Goal: Navigation & Orientation: Find specific page/section

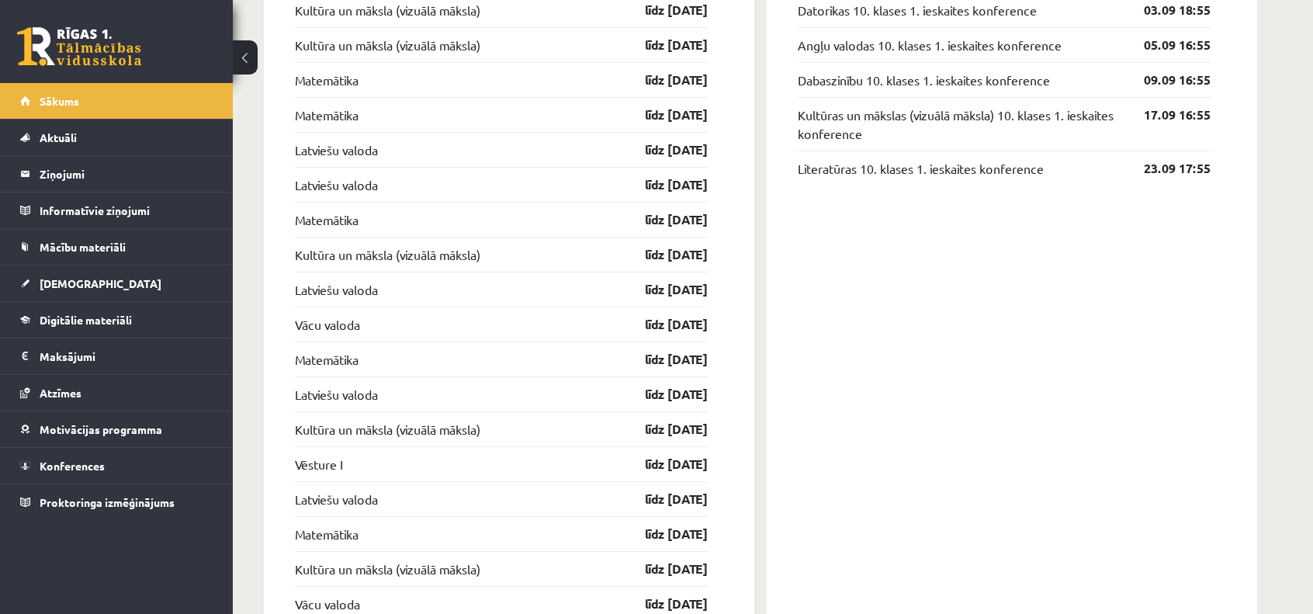
scroll to position [1334, 0]
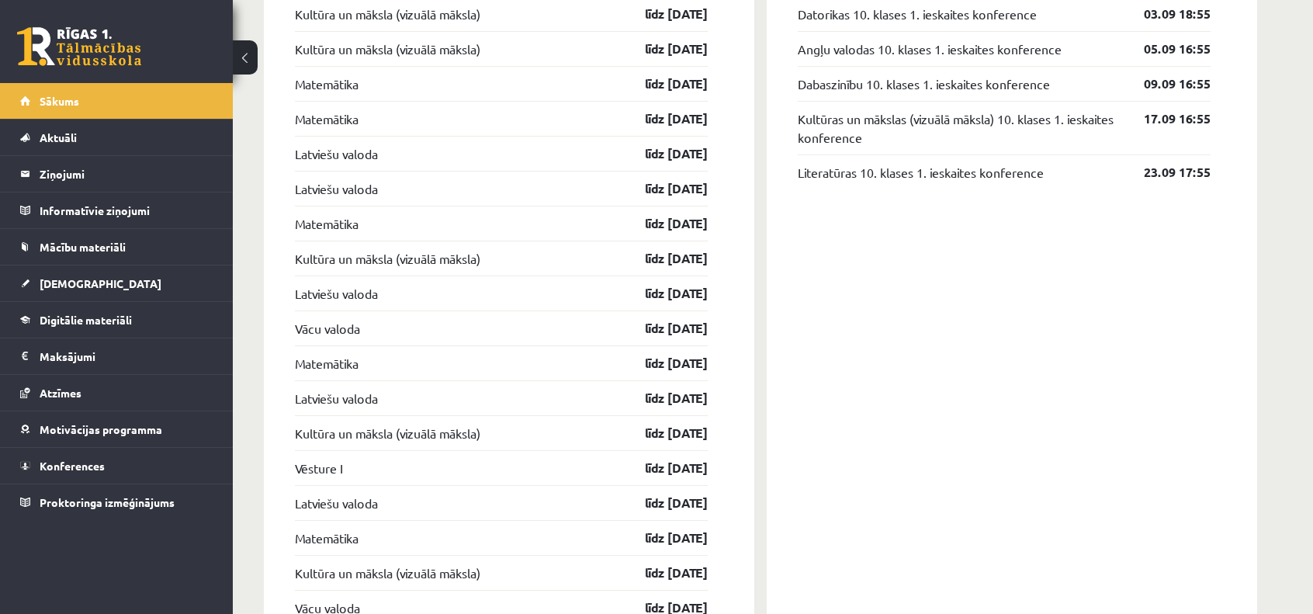
click at [298, 611] on link "Vācu valoda" at bounding box center [327, 607] width 65 height 19
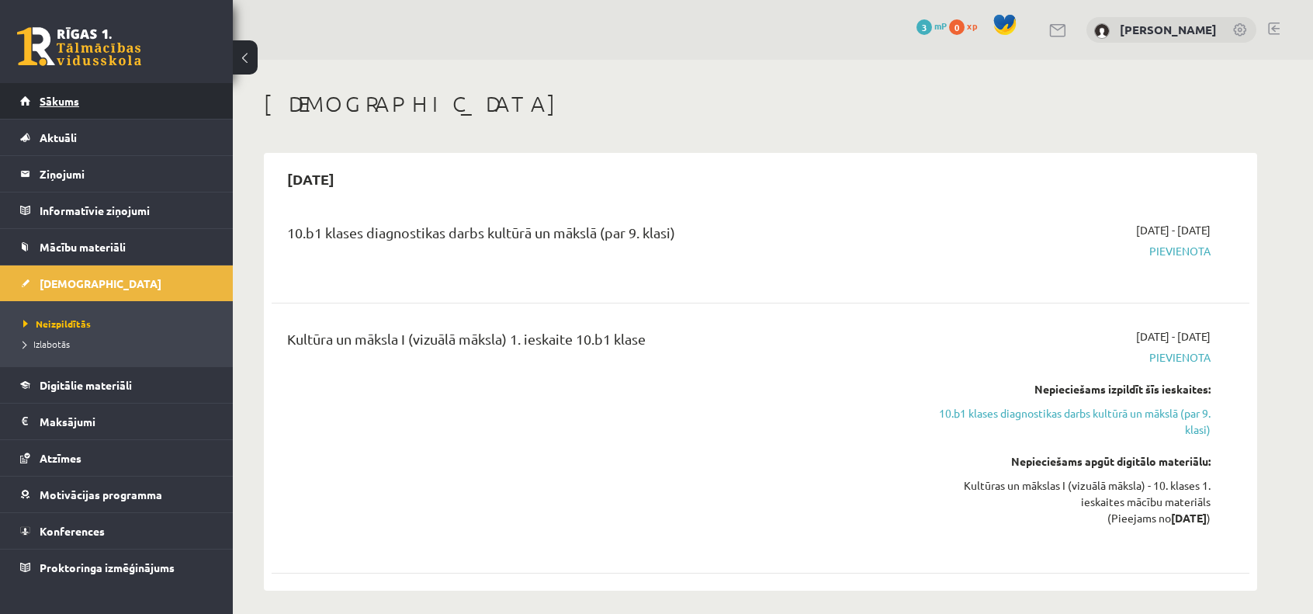
click at [38, 91] on link "Sākums" at bounding box center [116, 101] width 193 height 36
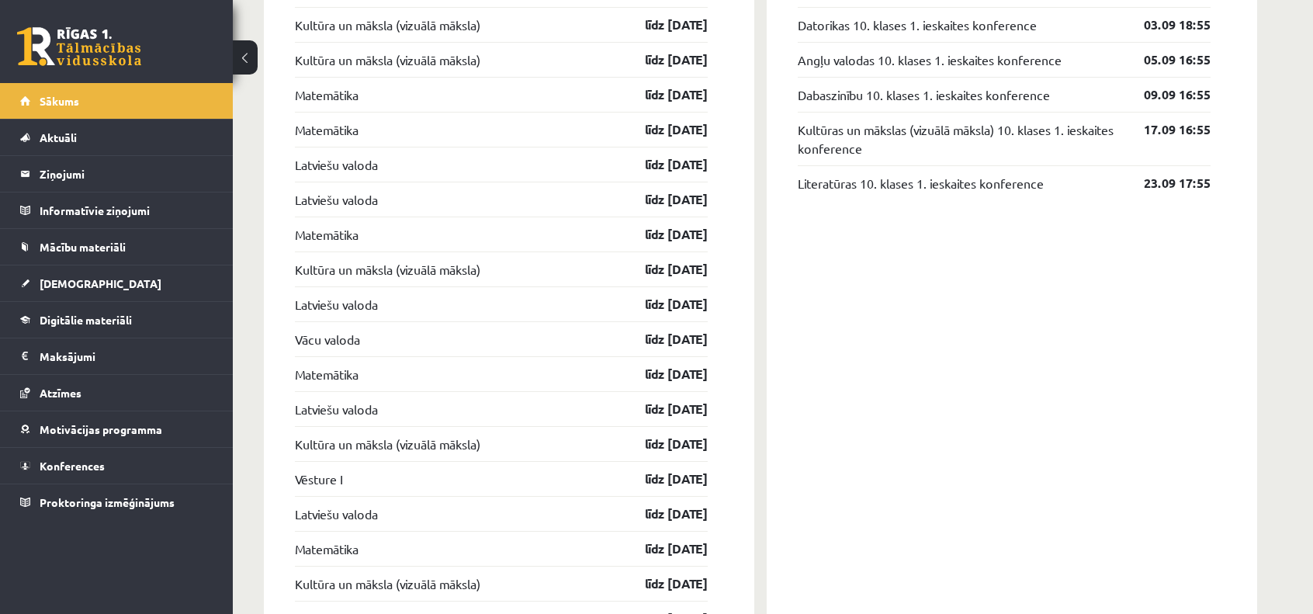
scroll to position [1331, 0]
